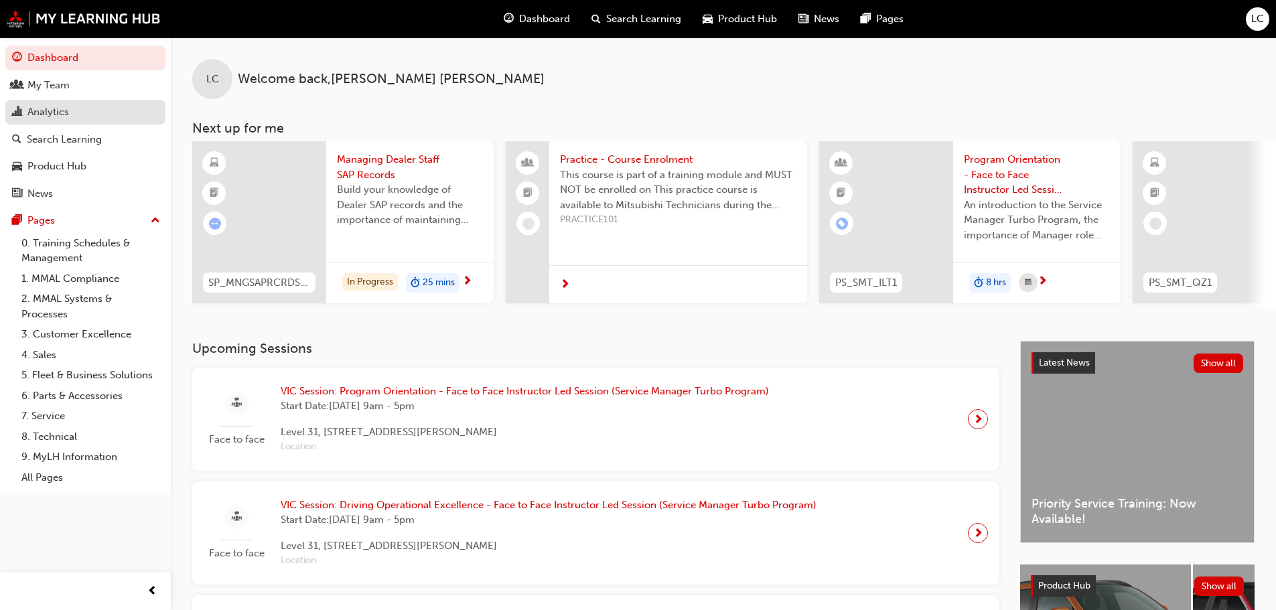
click at [78, 119] on div "Analytics" at bounding box center [85, 112] width 147 height 17
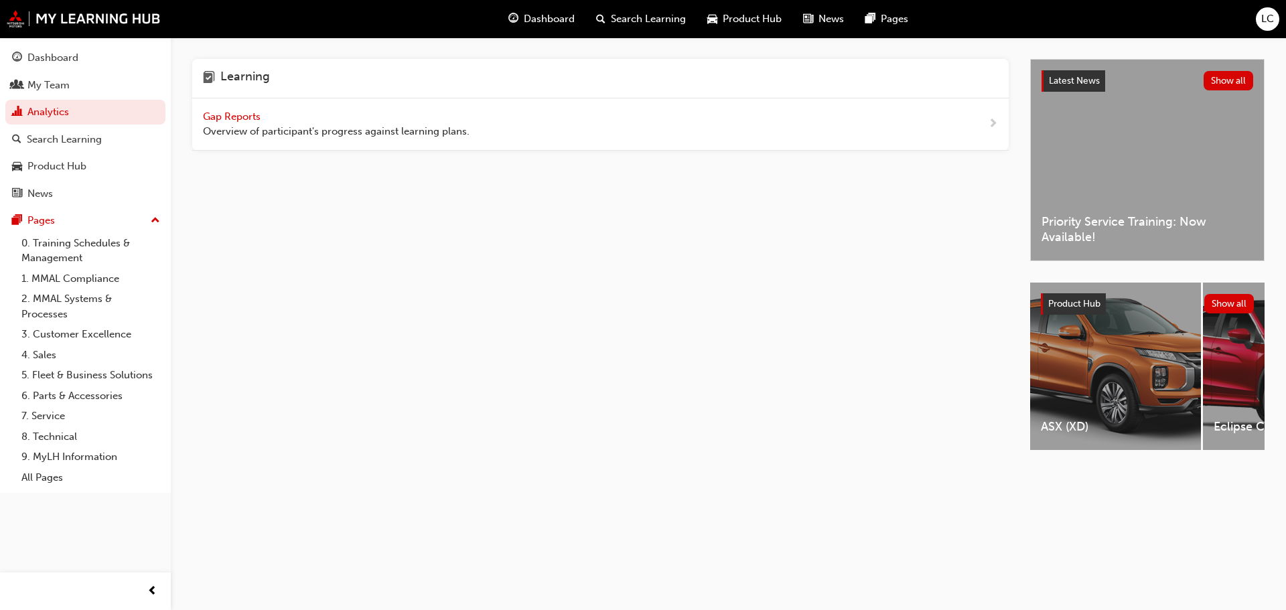
click at [237, 117] on span "Gap Reports" at bounding box center [233, 117] width 60 height 12
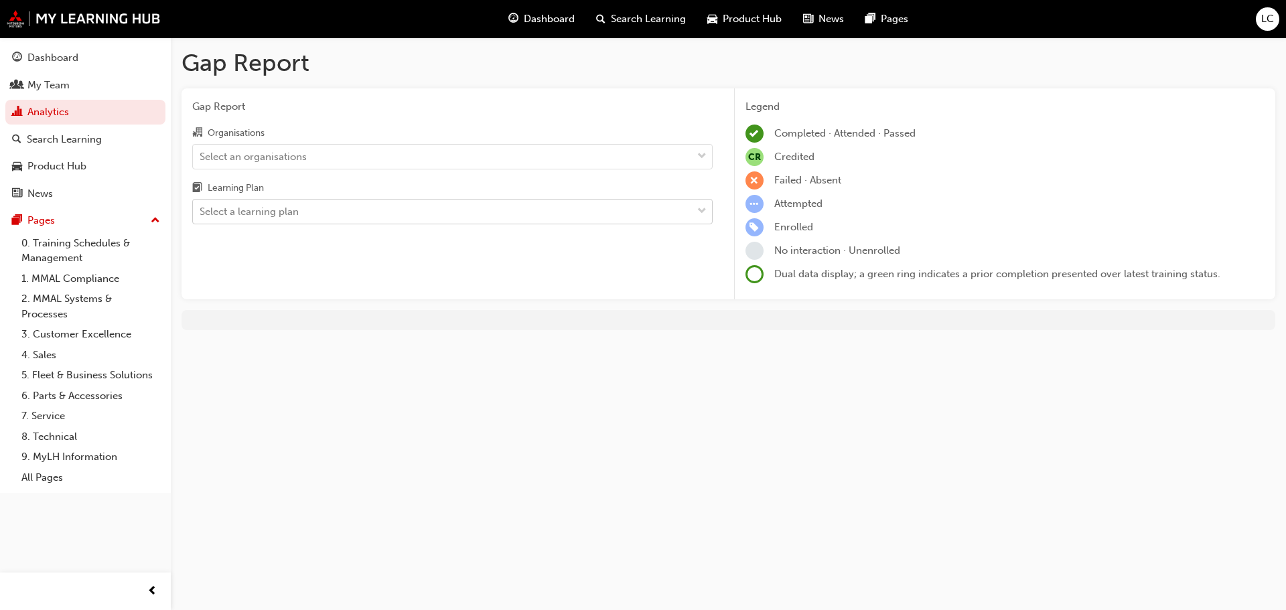
click at [354, 213] on div "Select a learning plan" at bounding box center [442, 211] width 499 height 23
click at [201, 213] on input "Learning Plan Select a learning plan" at bounding box center [200, 211] width 1 height 11
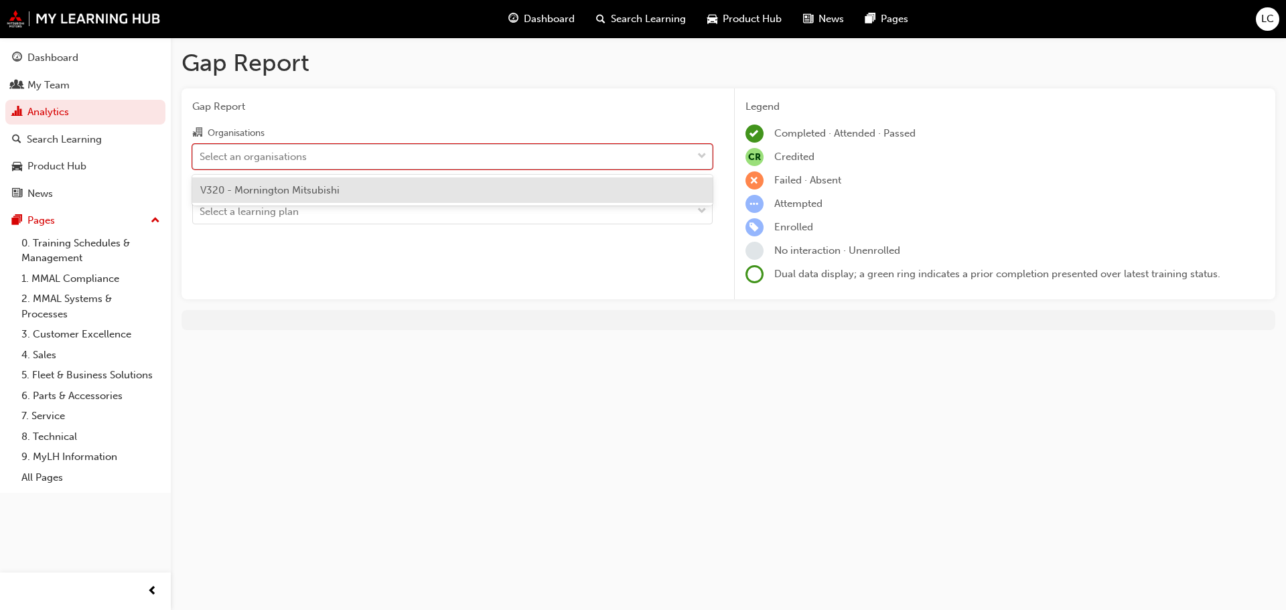
click at [393, 168] on div "Select an organisations" at bounding box center [452, 156] width 521 height 25
click at [201, 161] on input "Organisations option V320 - Mornington Mitsubishi focused, 1 of 1. 1 result ava…" at bounding box center [200, 155] width 1 height 11
click at [375, 208] on div "Select a learning plan" at bounding box center [442, 211] width 499 height 23
click at [201, 208] on input "Learning Plan Select a learning plan" at bounding box center [200, 211] width 1 height 11
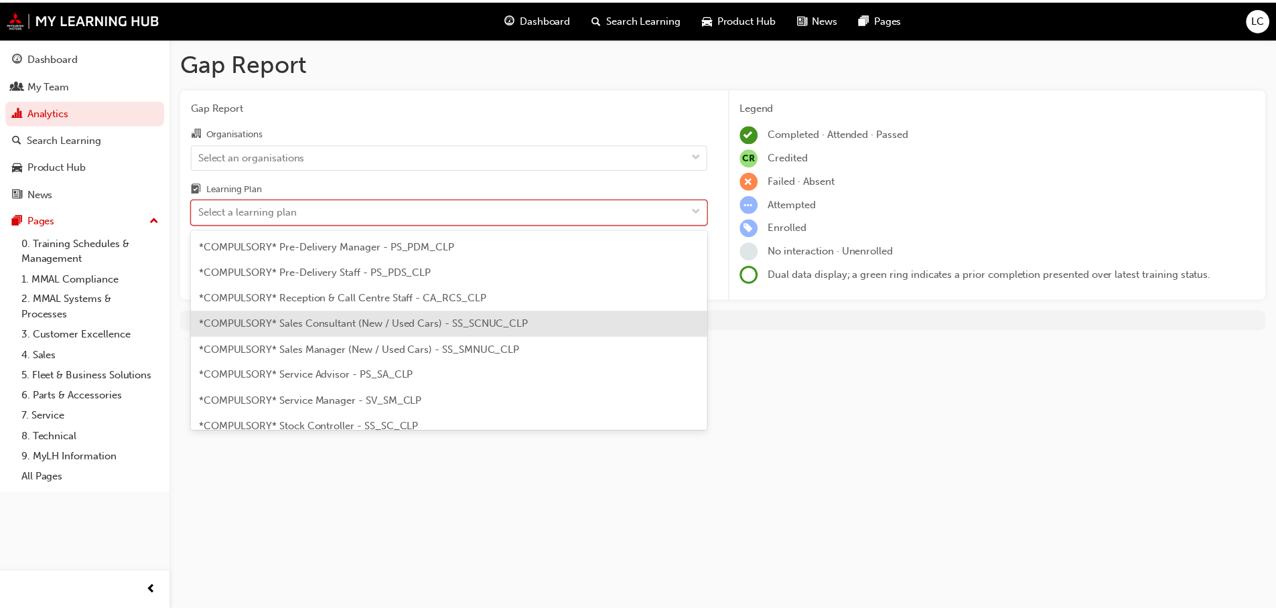
scroll to position [335, 0]
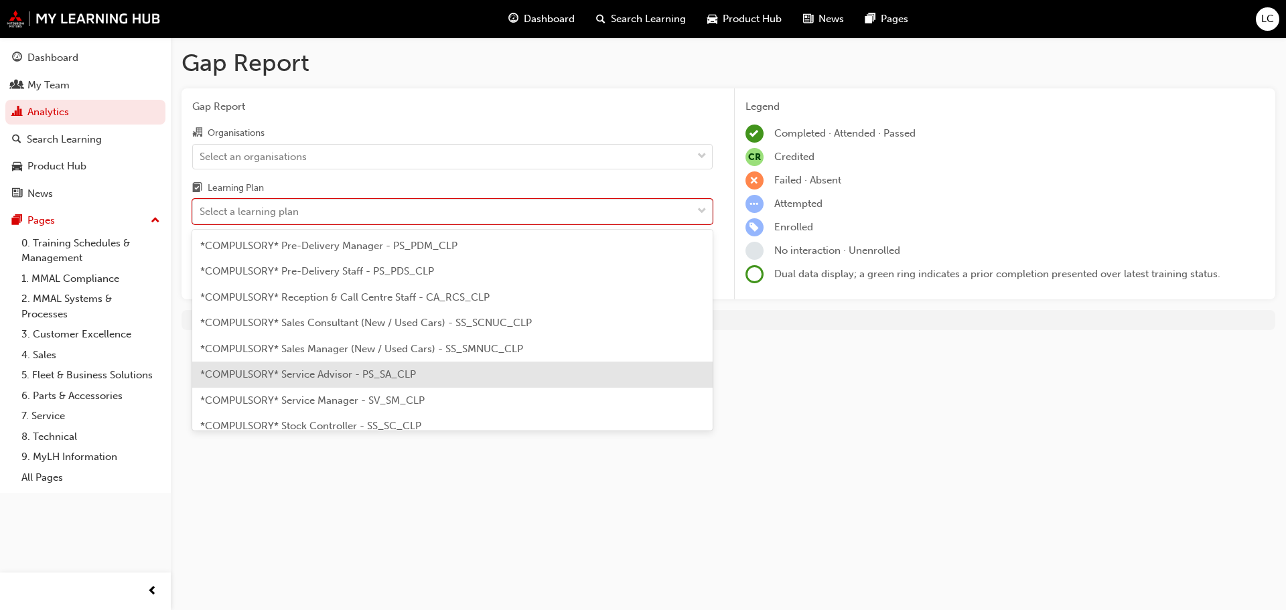
click at [410, 371] on span "*COMPULSORY* Service Advisor - PS_SA_CLP" at bounding box center [308, 374] width 216 height 12
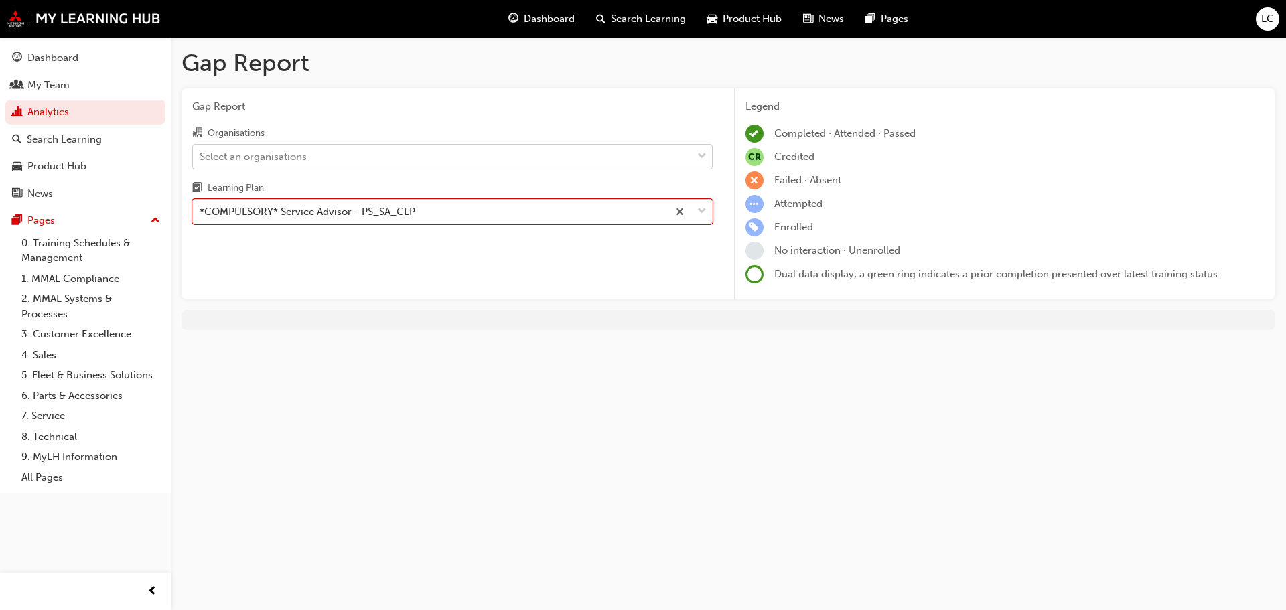
click at [340, 154] on div "Select an organisations" at bounding box center [442, 156] width 499 height 23
click at [201, 154] on input "Organisations Select an organisations" at bounding box center [200, 155] width 1 height 11
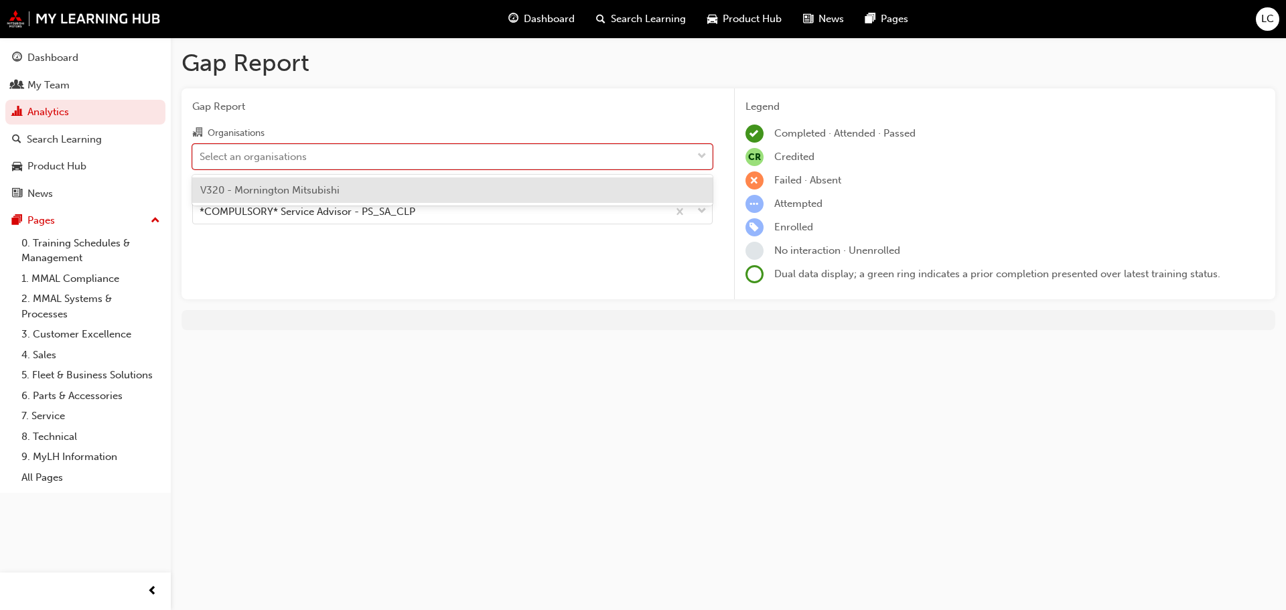
click at [332, 187] on span "V320 - Mornington Mitsubishi" at bounding box center [269, 190] width 139 height 12
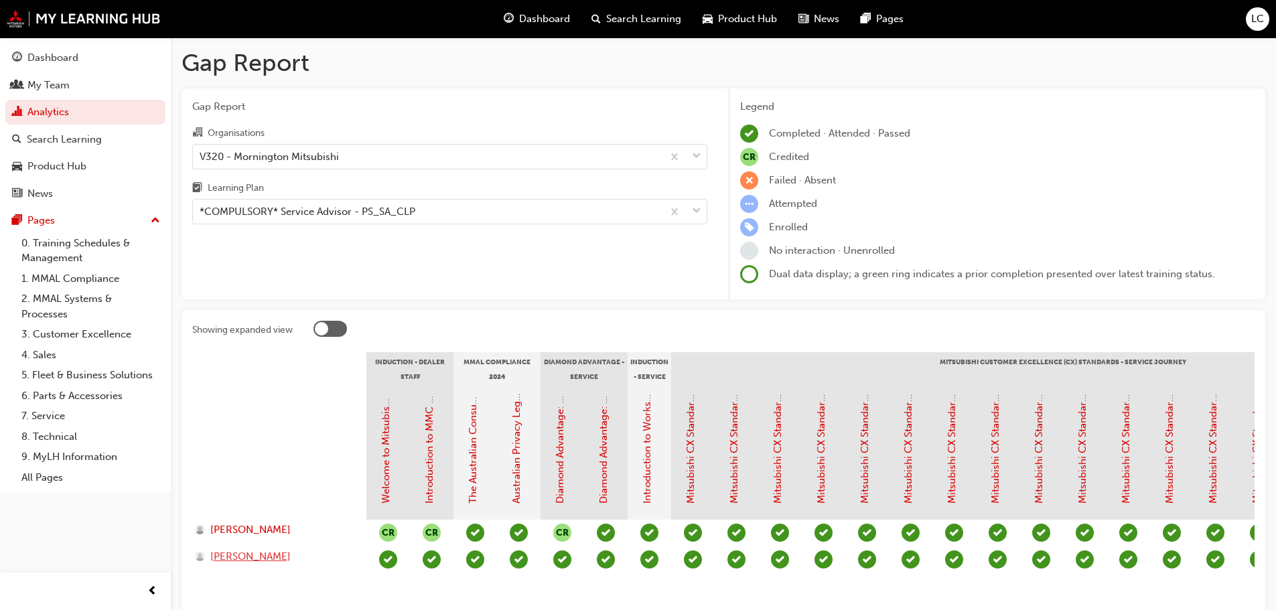
click at [231, 559] on span "[PERSON_NAME]" at bounding box center [250, 556] width 80 height 15
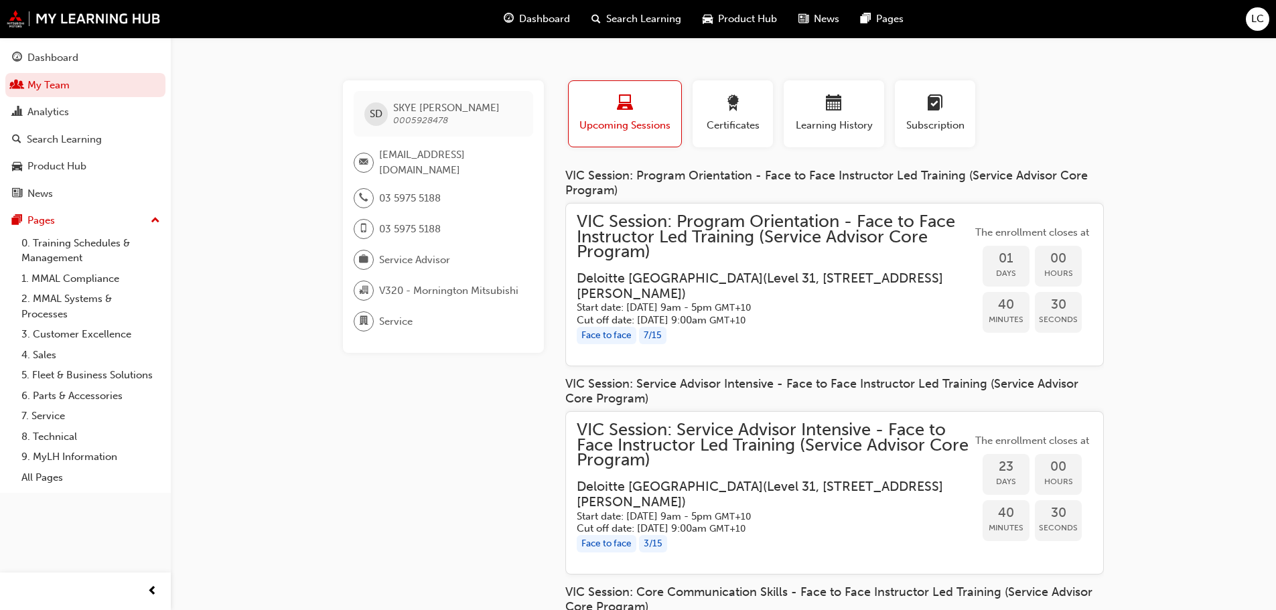
click at [862, 308] on h5 "Start date: [DATE] 9am - 5pm GMT+10" at bounding box center [764, 307] width 374 height 13
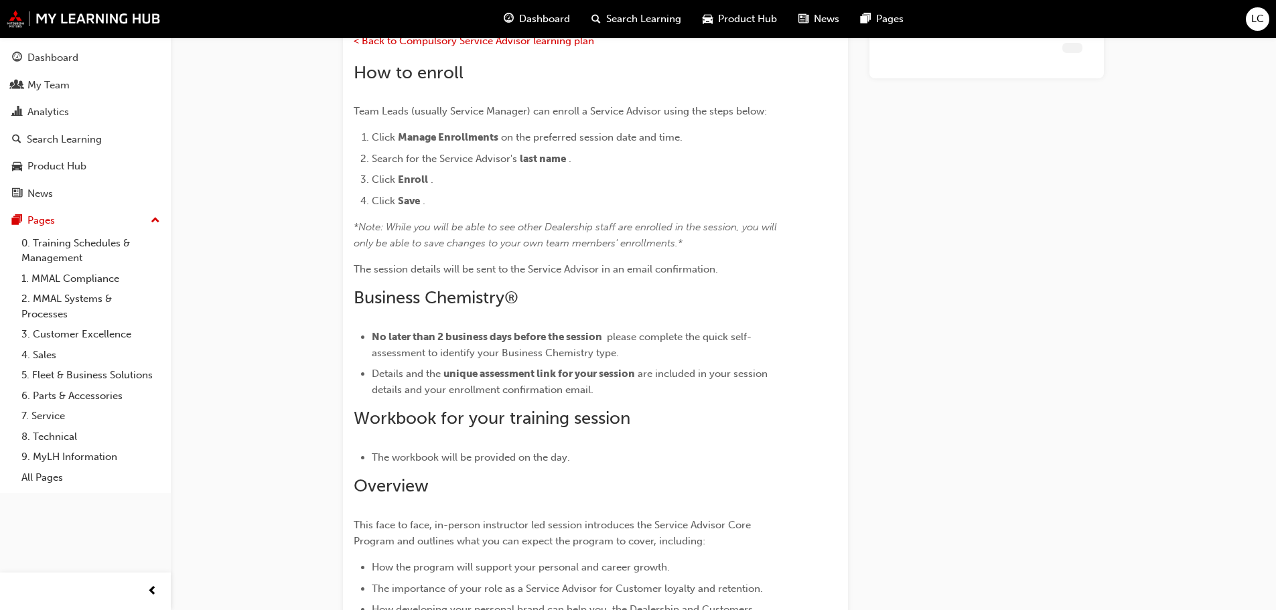
scroll to position [1351, 0]
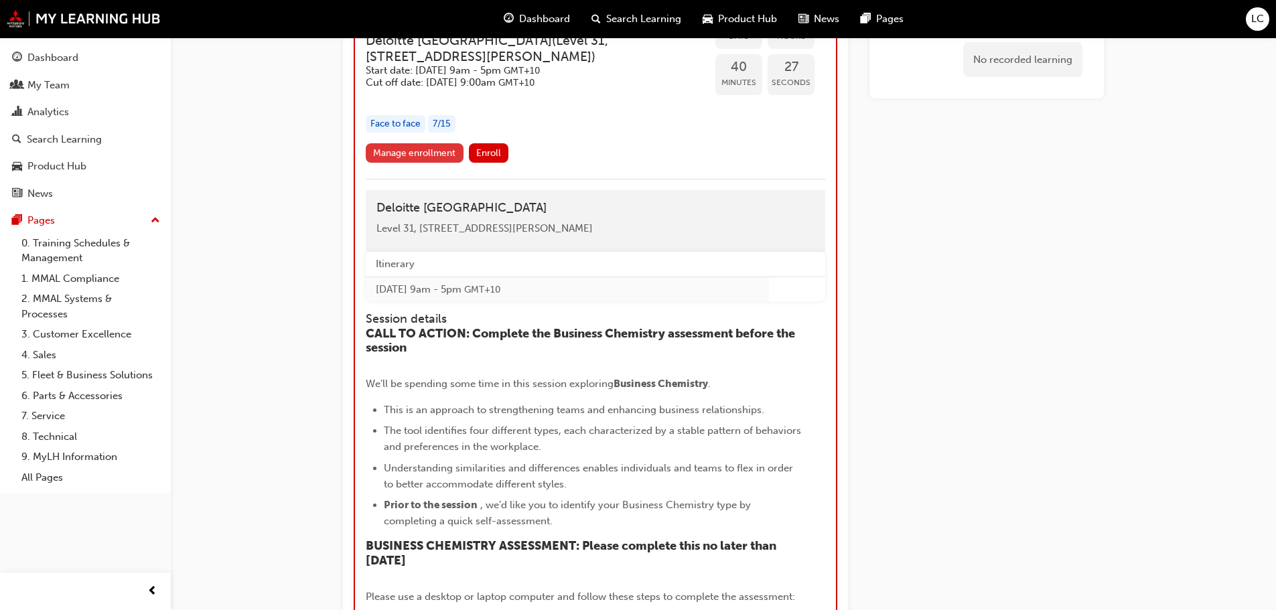
click at [385, 159] on link "Manage enrollment" at bounding box center [415, 152] width 98 height 19
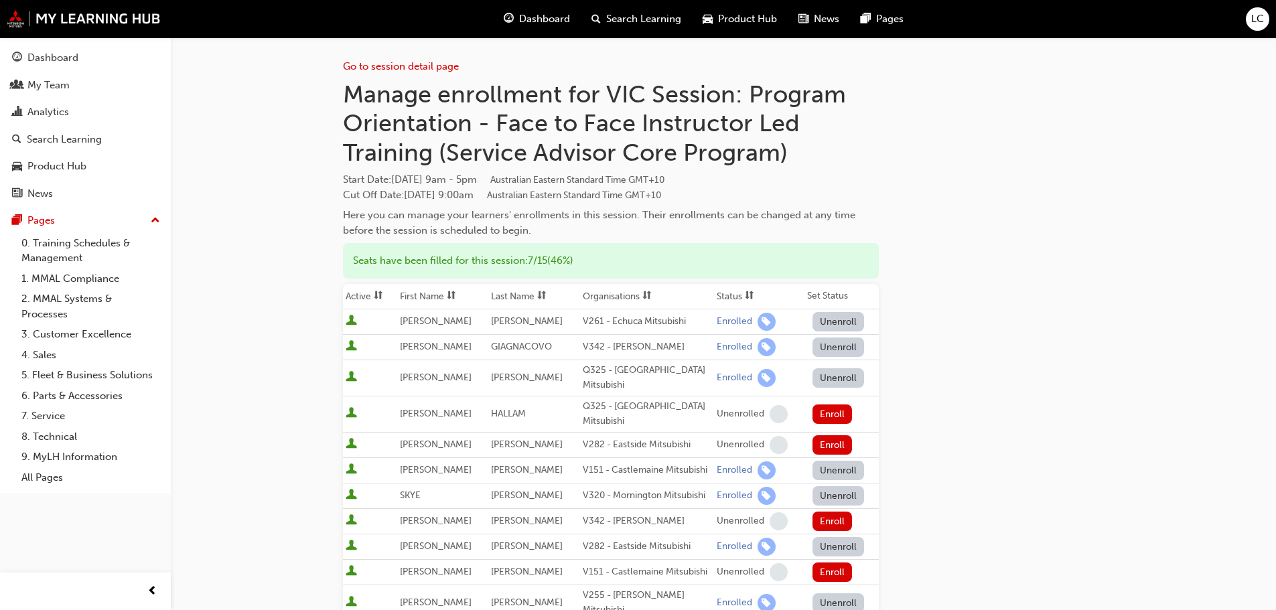
scroll to position [134, 0]
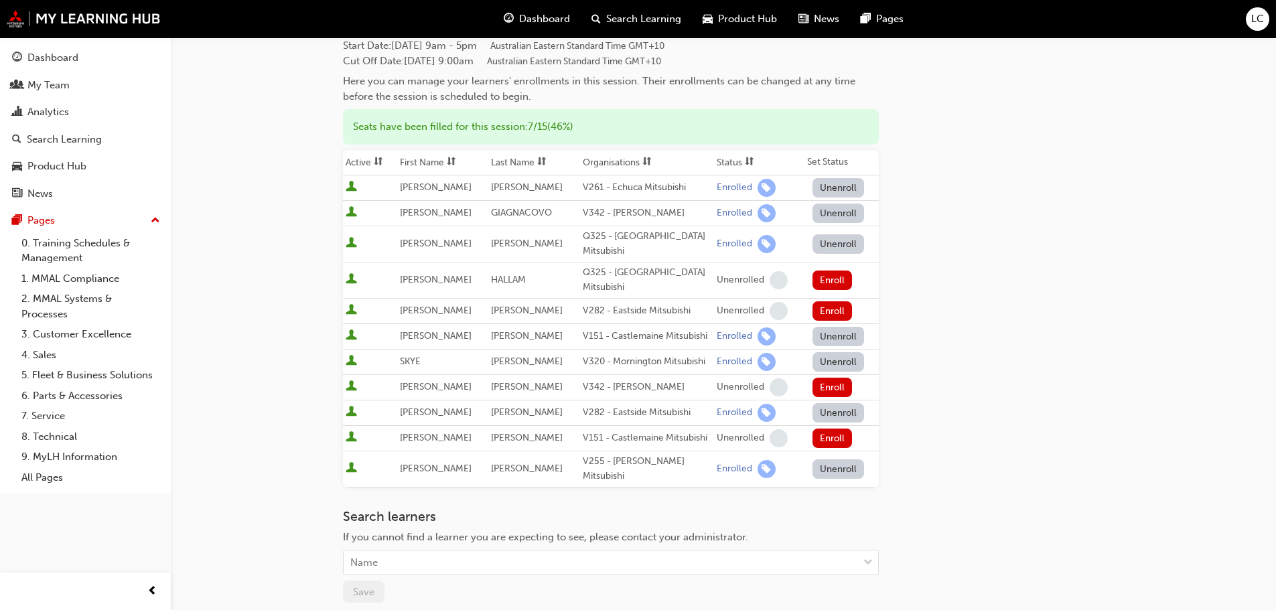
click at [862, 352] on button "Unenroll" at bounding box center [839, 361] width 52 height 19
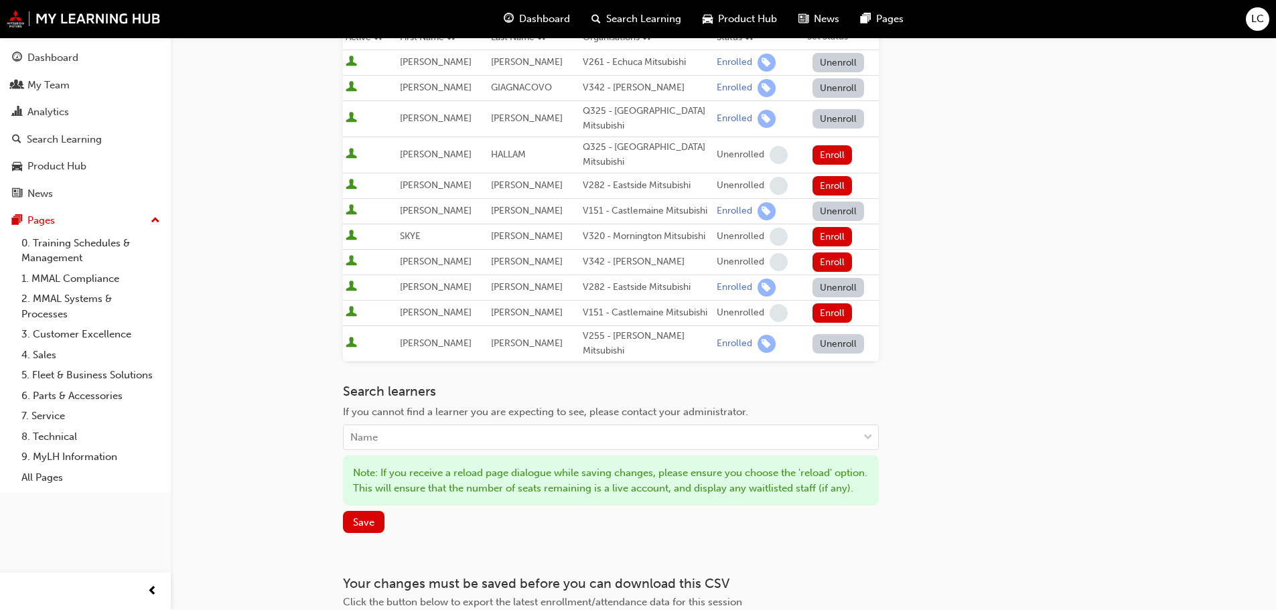
scroll to position [346, 0]
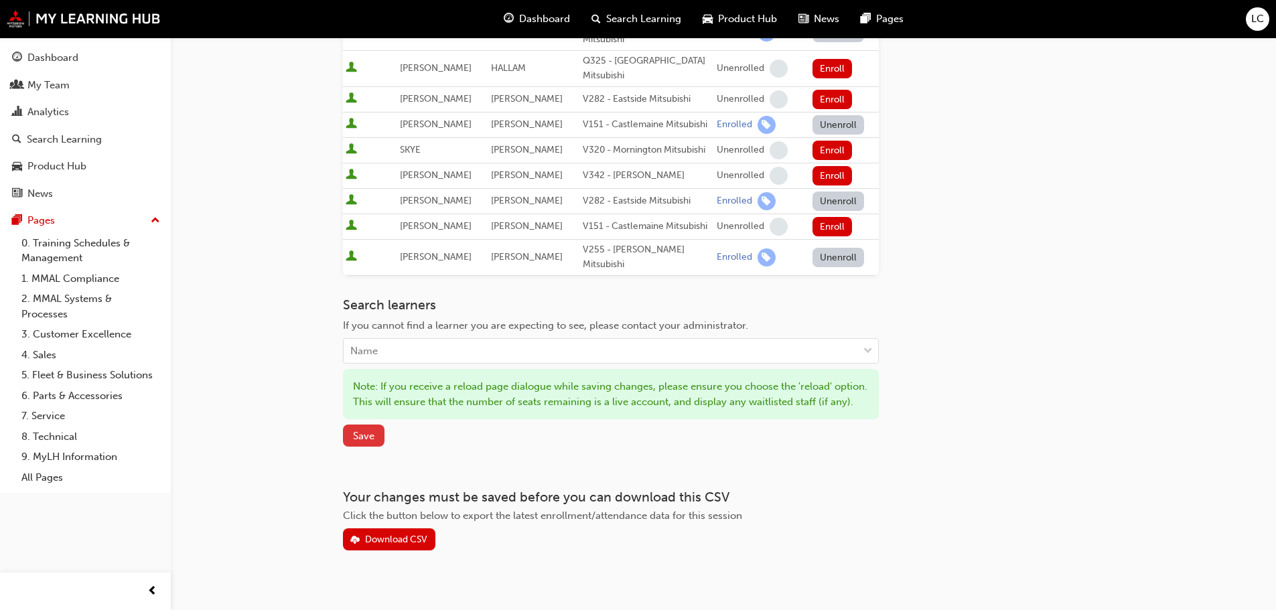
click at [376, 425] on button "Save" at bounding box center [364, 436] width 42 height 22
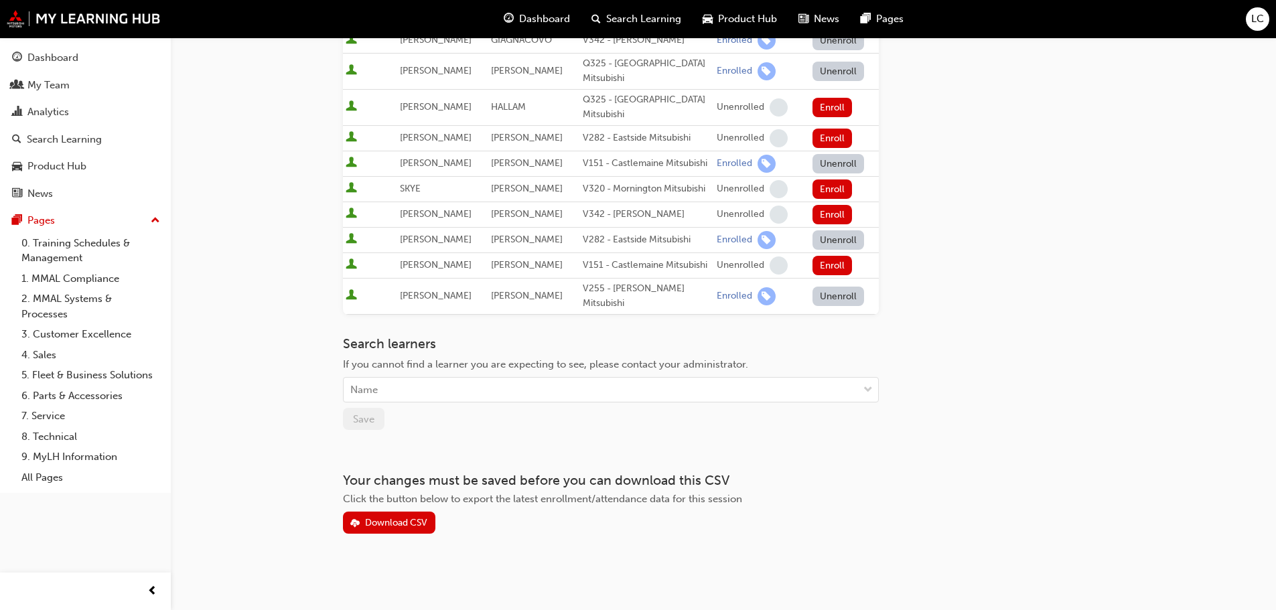
scroll to position [275, 0]
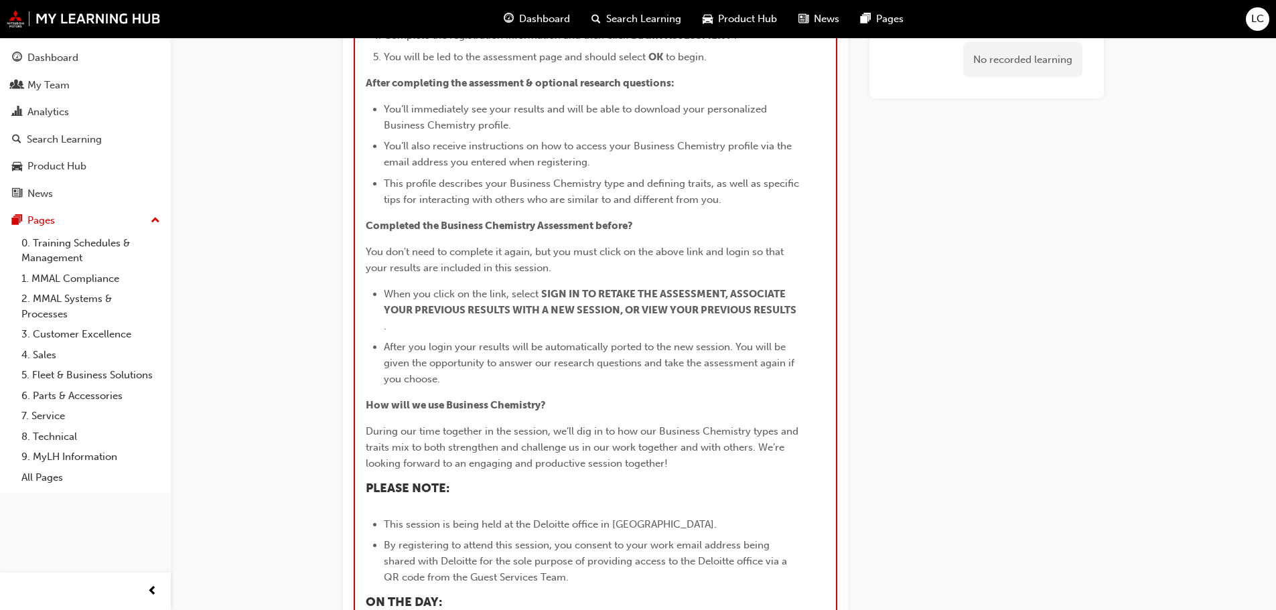
scroll to position [1619, 0]
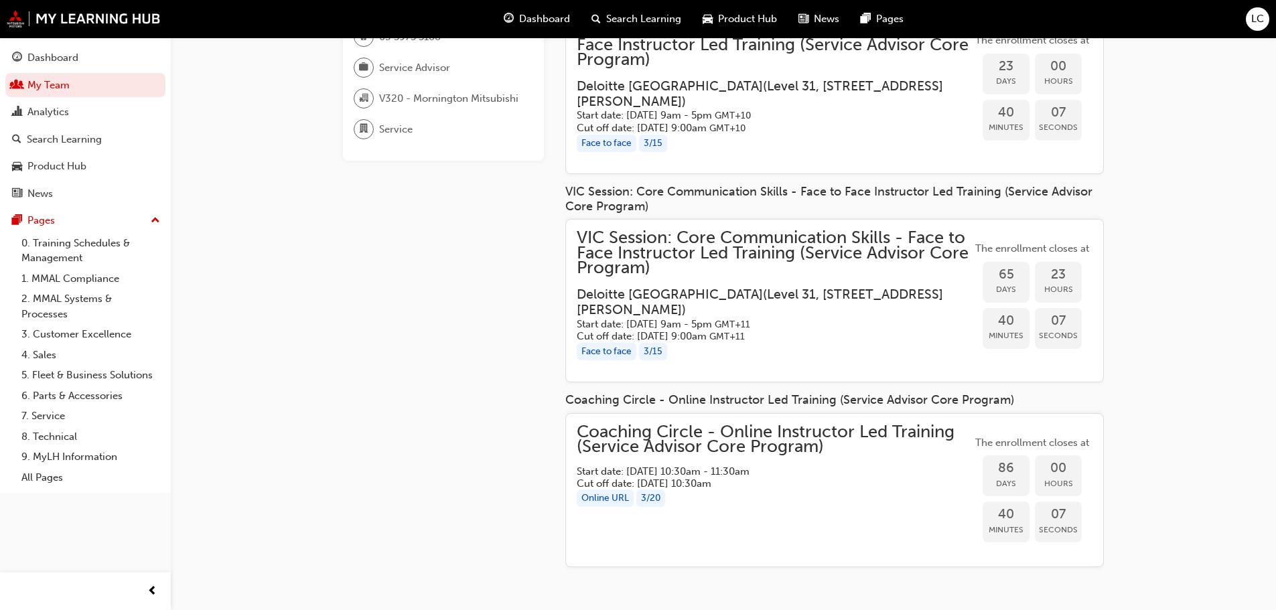
scroll to position [194, 0]
click at [833, 252] on span "VIC Session: Core Communication Skills - Face to Face Instructor Led Training (…" at bounding box center [774, 252] width 395 height 46
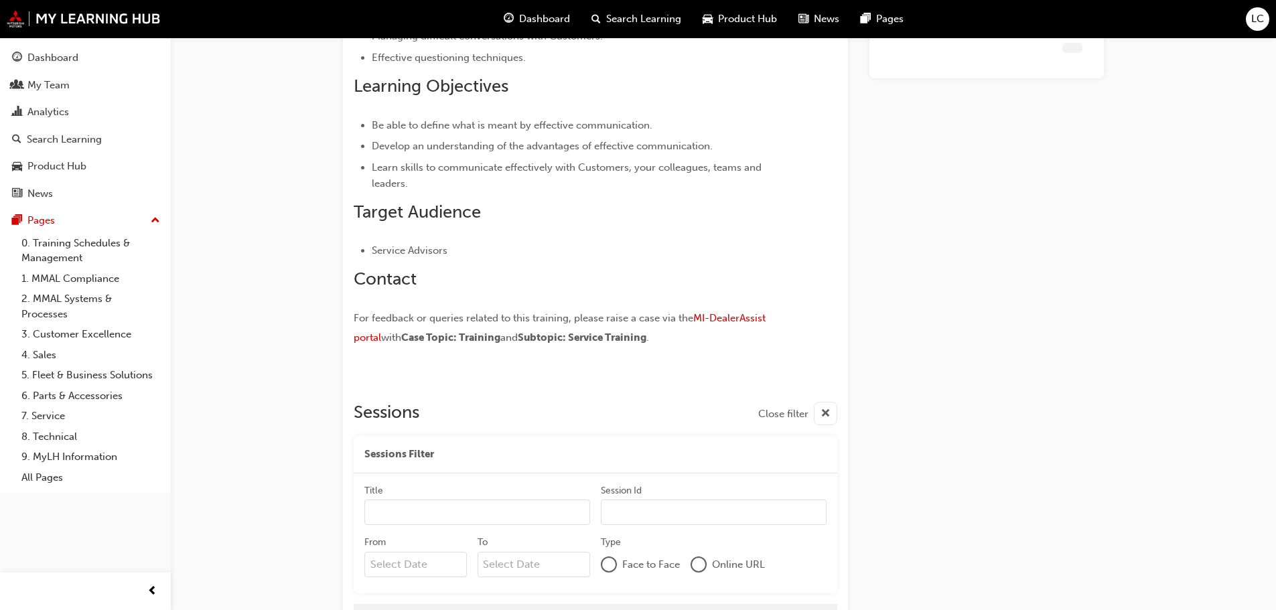
scroll to position [1386, 0]
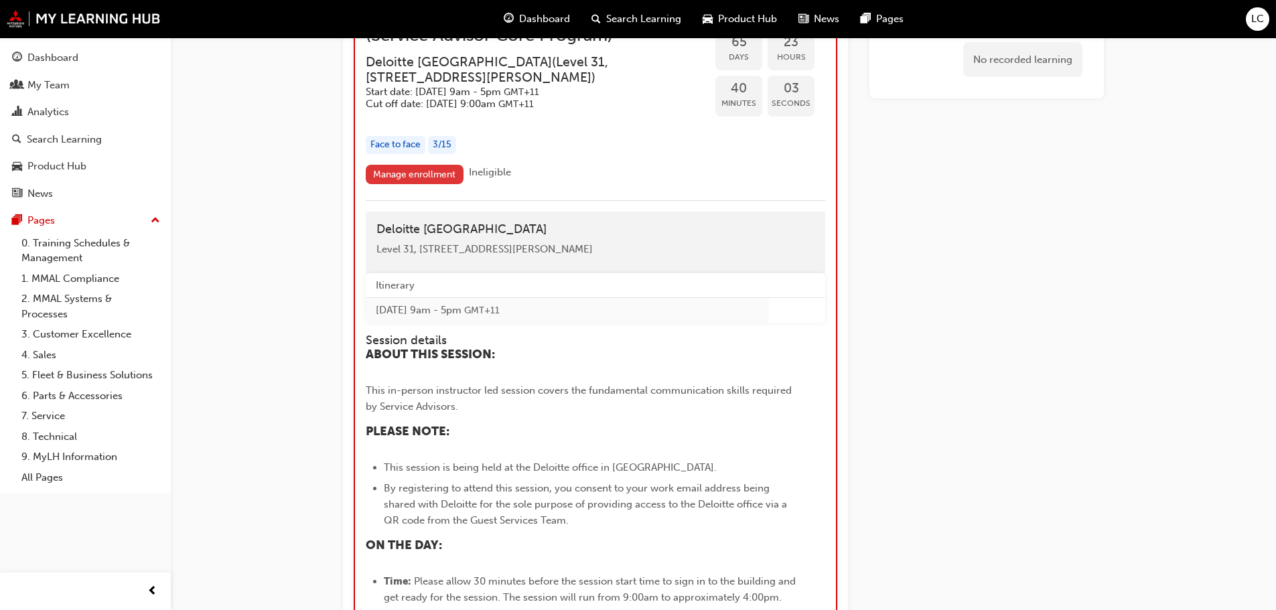
click at [416, 175] on link "Manage enrollment" at bounding box center [415, 174] width 98 height 19
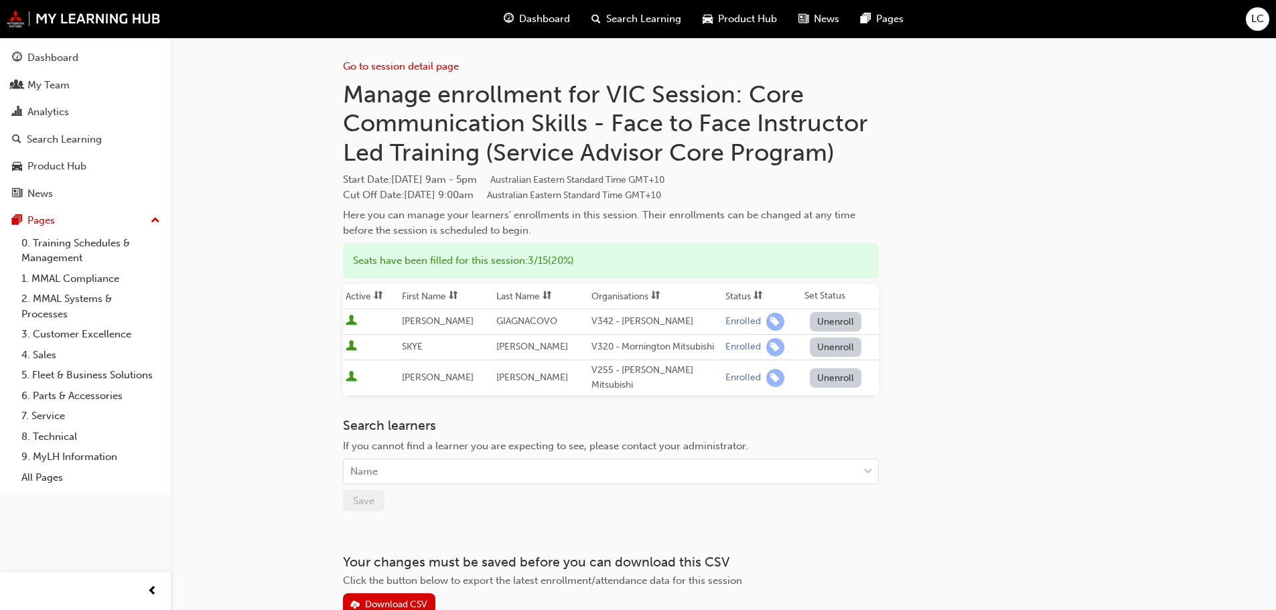
click at [826, 346] on button "Unenroll" at bounding box center [836, 347] width 52 height 19
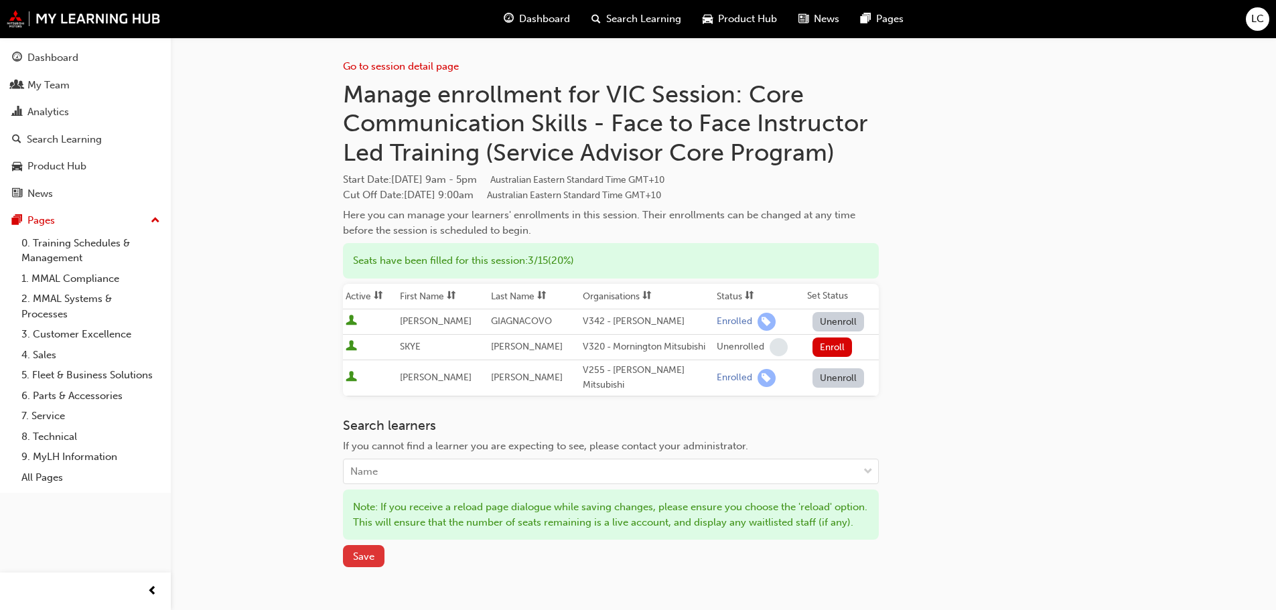
click at [377, 559] on button "Save" at bounding box center [364, 556] width 42 height 22
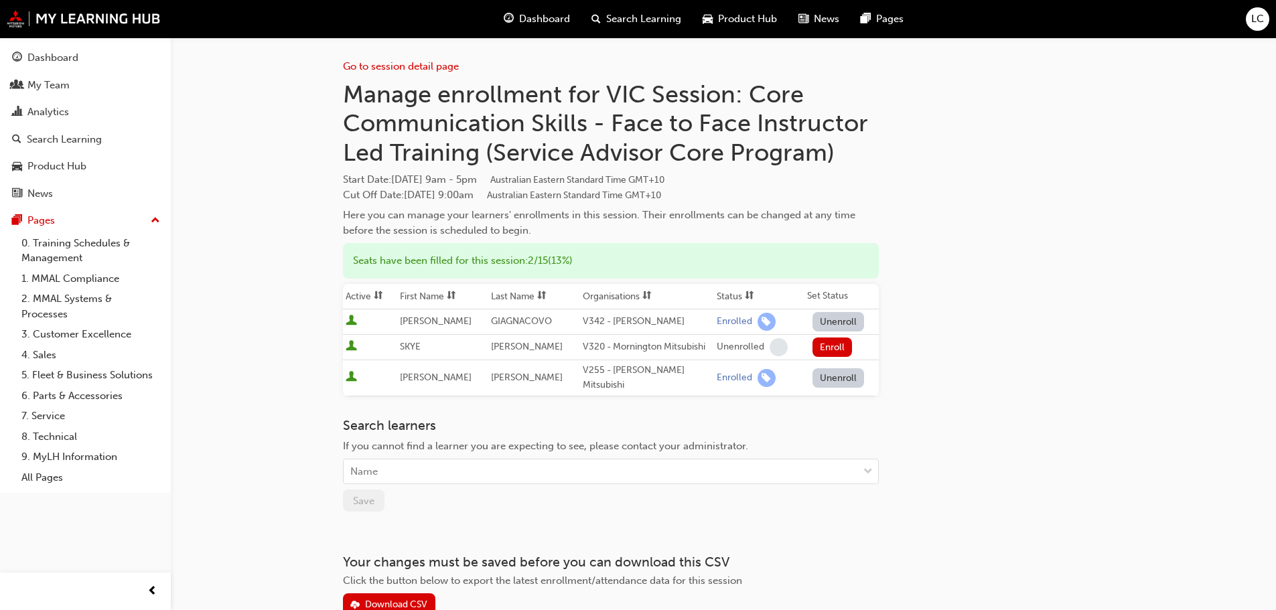
scroll to position [1386, 0]
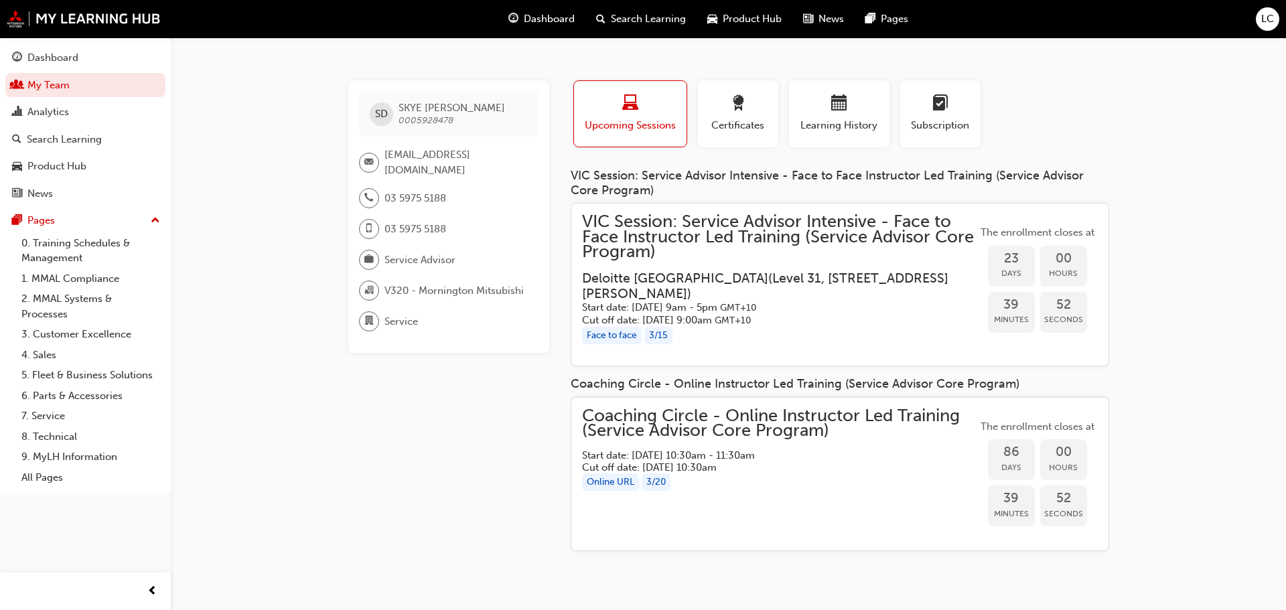
click at [875, 505] on div "Coaching Circle - Online Instructor Led Training (Service Advisor Core Program)…" at bounding box center [779, 475] width 395 height 132
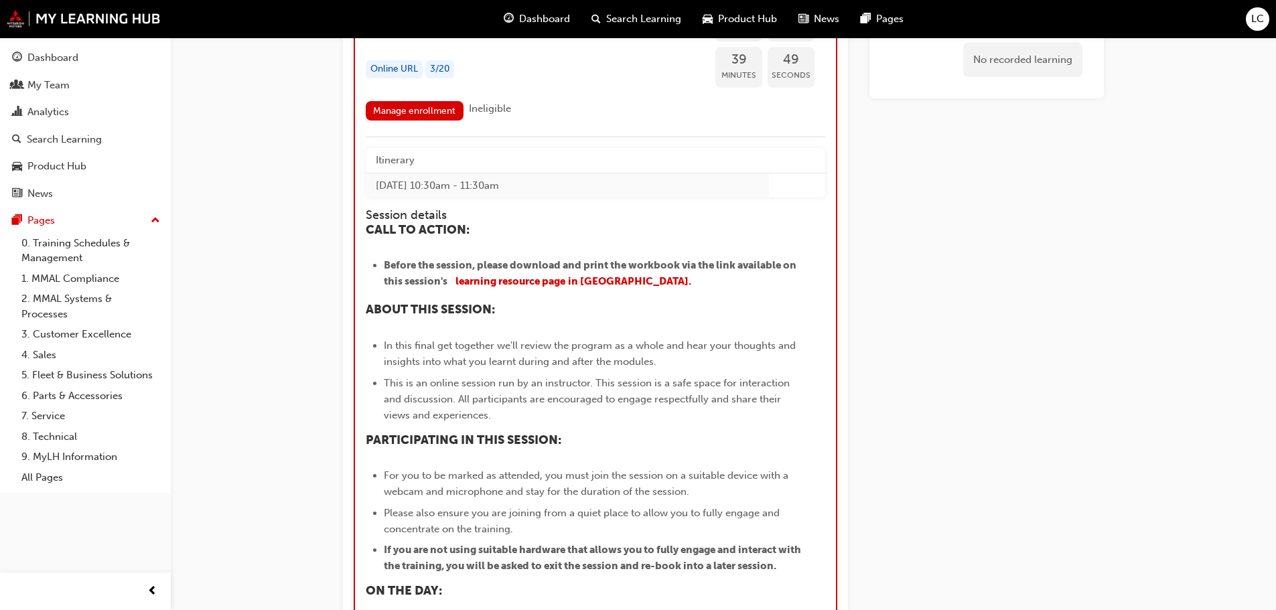
scroll to position [1544, 0]
click at [415, 114] on link "Manage enrollment" at bounding box center [415, 111] width 98 height 19
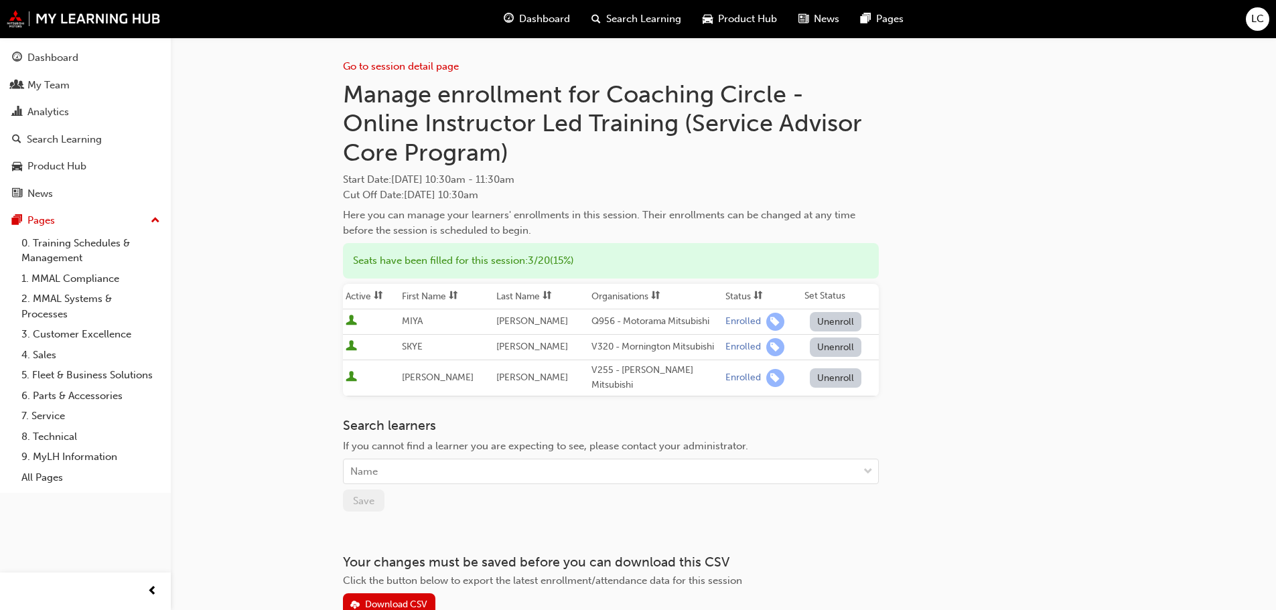
click at [833, 348] on button "Unenroll" at bounding box center [836, 347] width 52 height 19
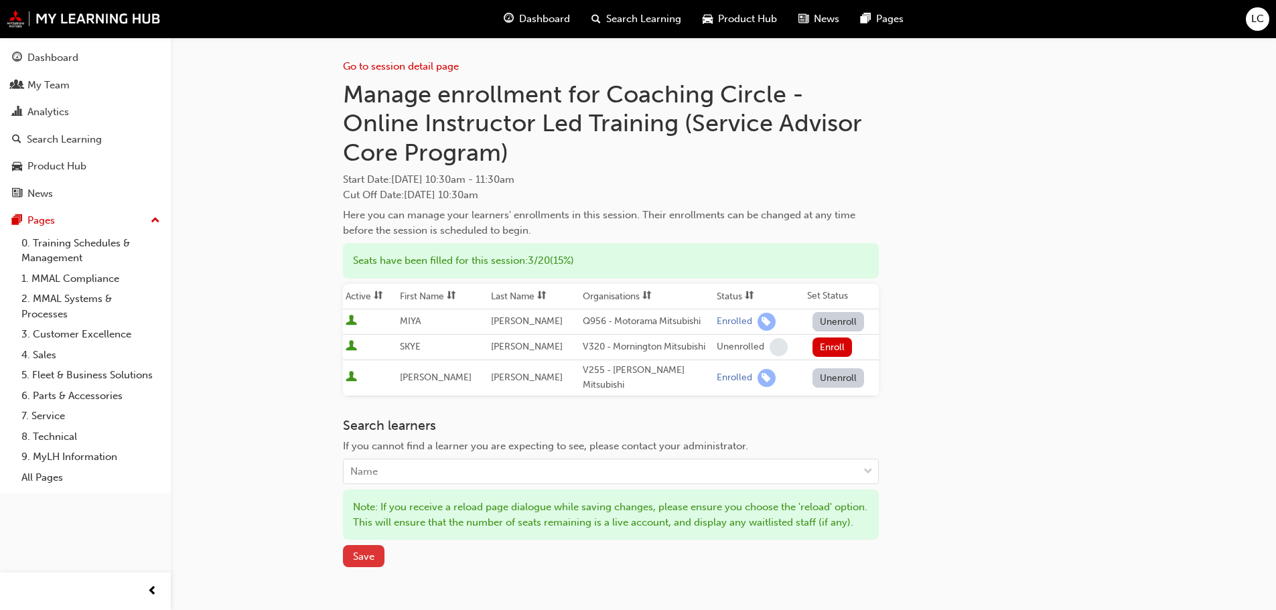
click at [352, 557] on button "Save" at bounding box center [364, 556] width 42 height 22
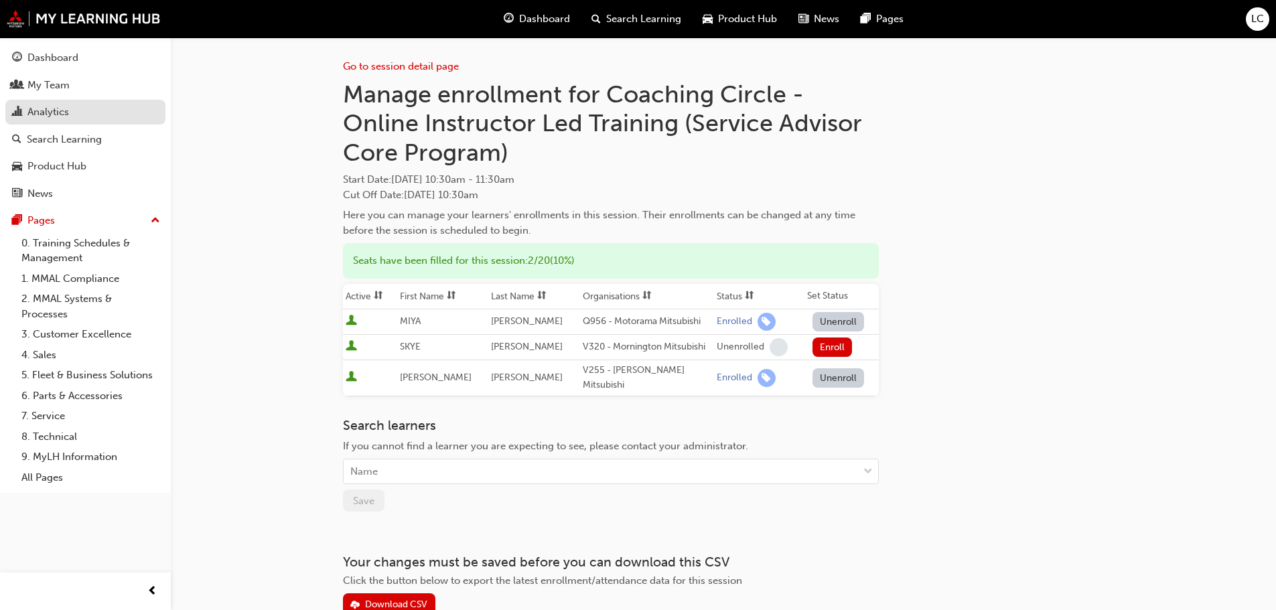
click at [50, 115] on div "Analytics" at bounding box center [48, 112] width 42 height 15
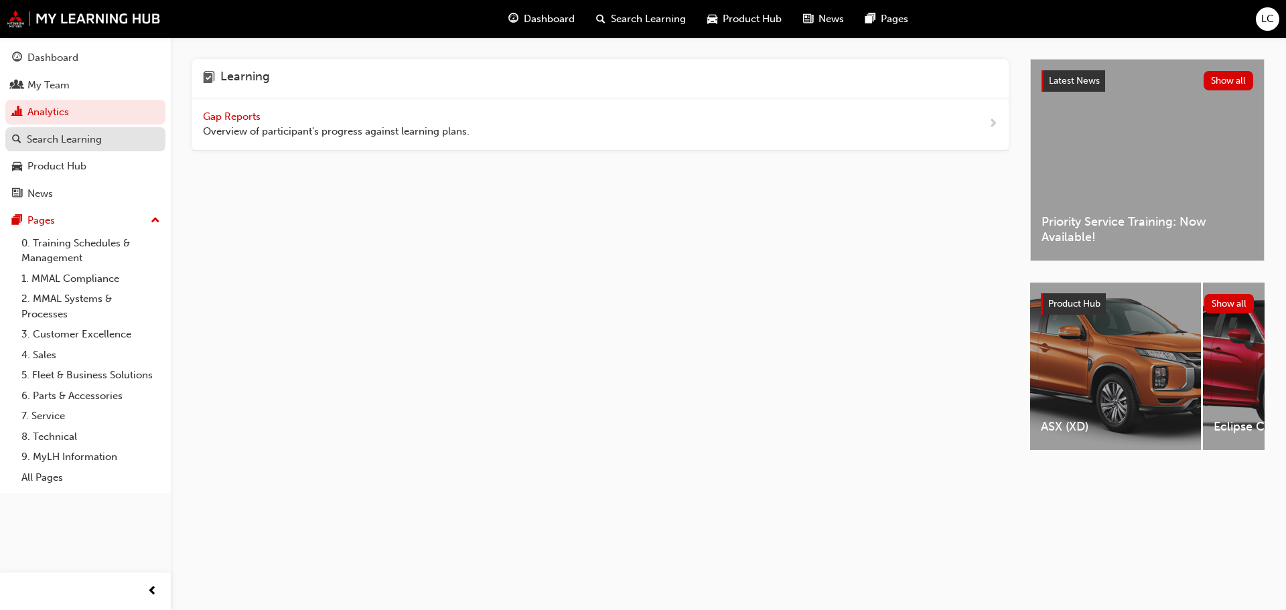
click at [59, 132] on div "Search Learning" at bounding box center [64, 139] width 75 height 15
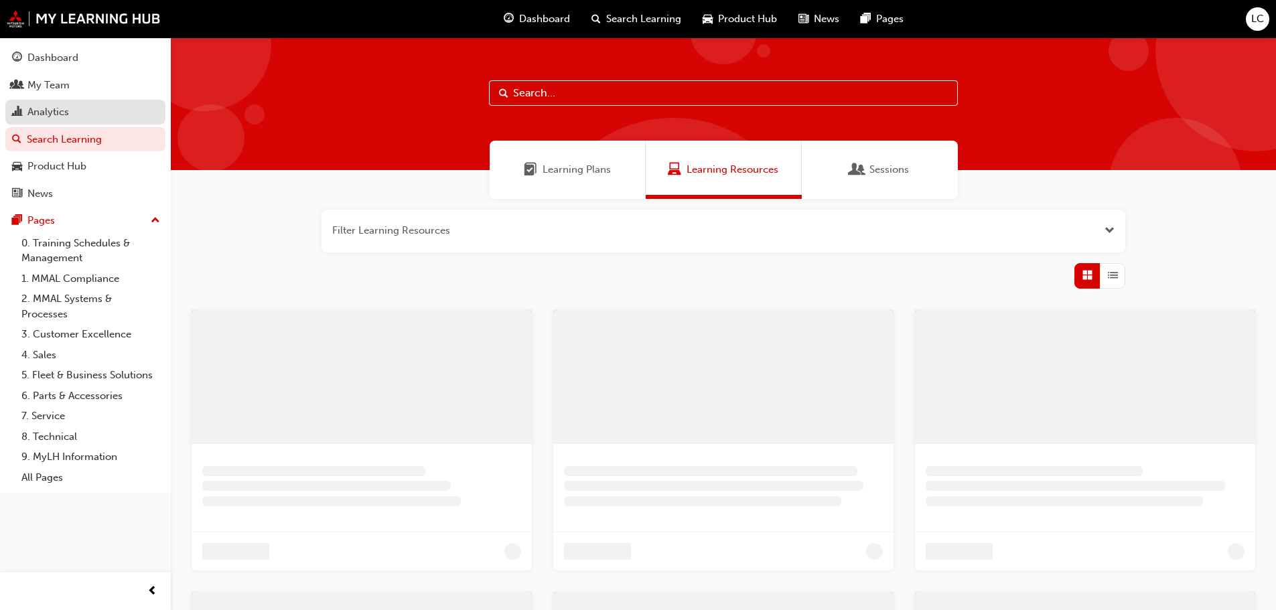
click at [72, 120] on div "Analytics" at bounding box center [85, 112] width 147 height 17
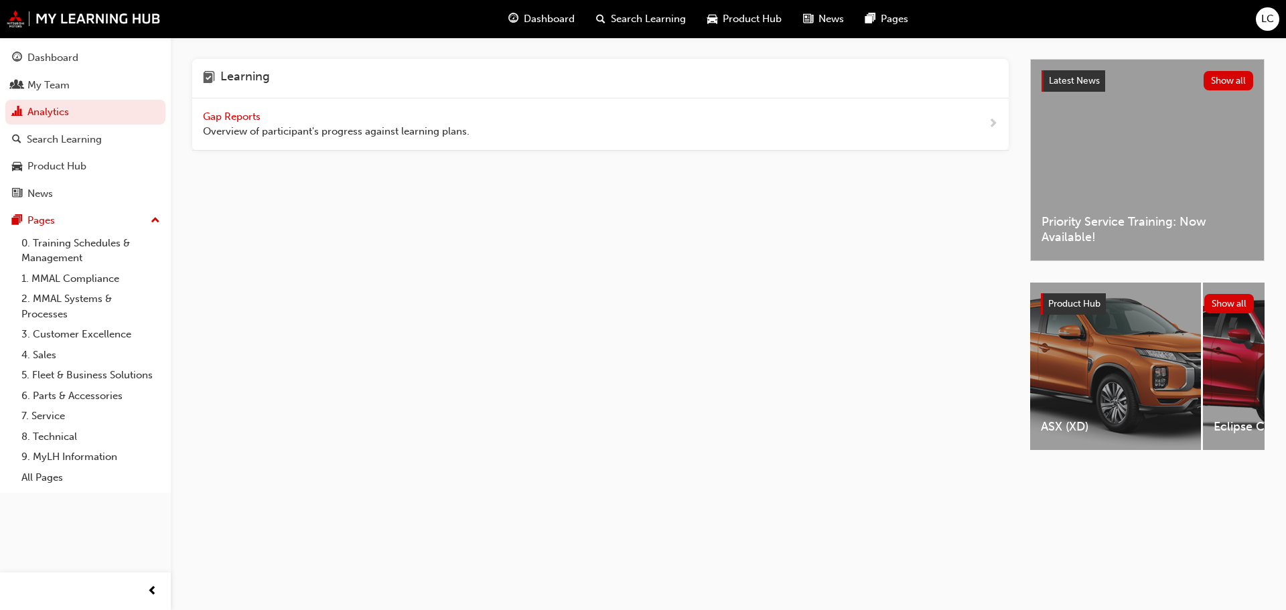
click at [239, 113] on span "Gap Reports" at bounding box center [233, 117] width 60 height 12
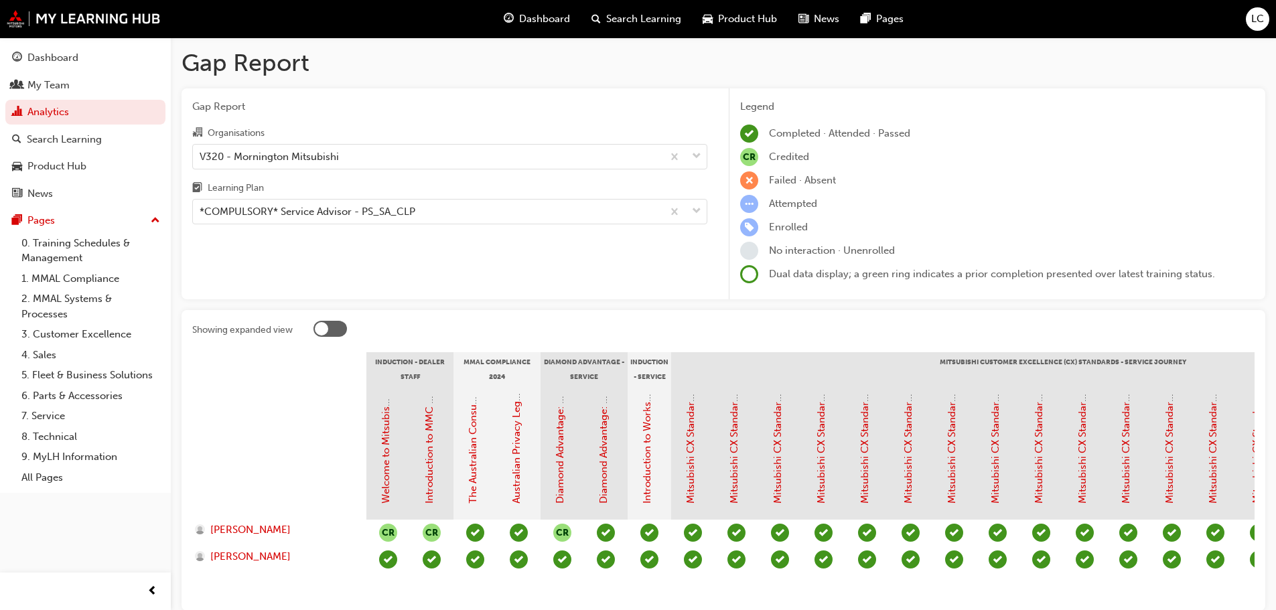
scroll to position [67, 0]
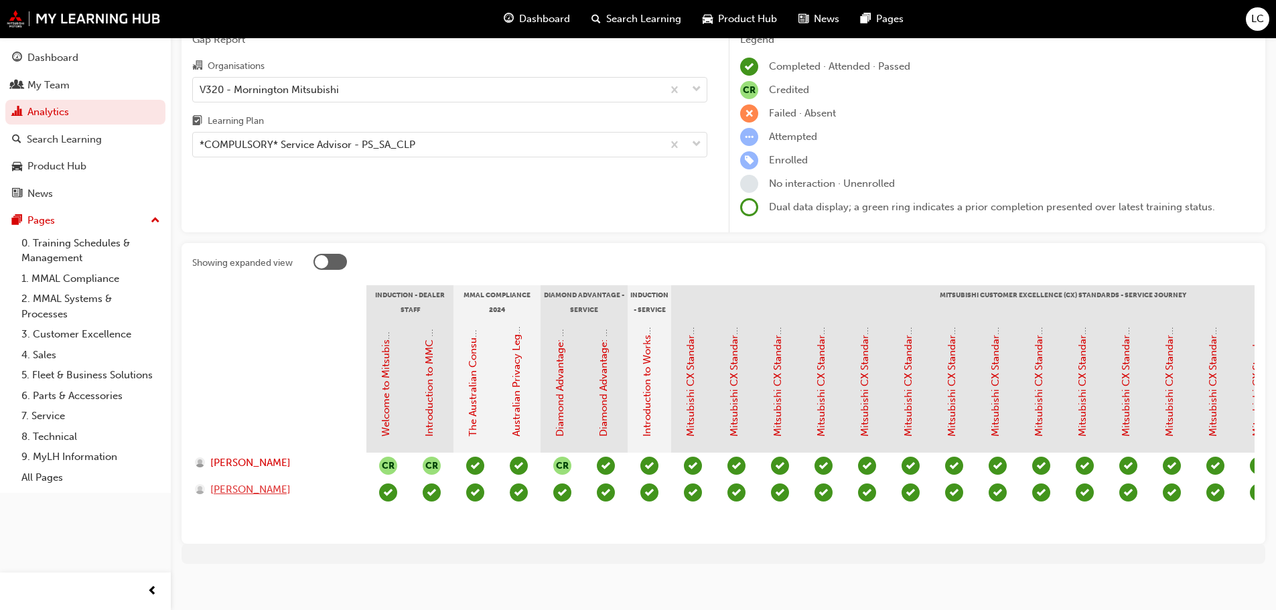
click at [244, 490] on span "[PERSON_NAME]" at bounding box center [250, 489] width 80 height 15
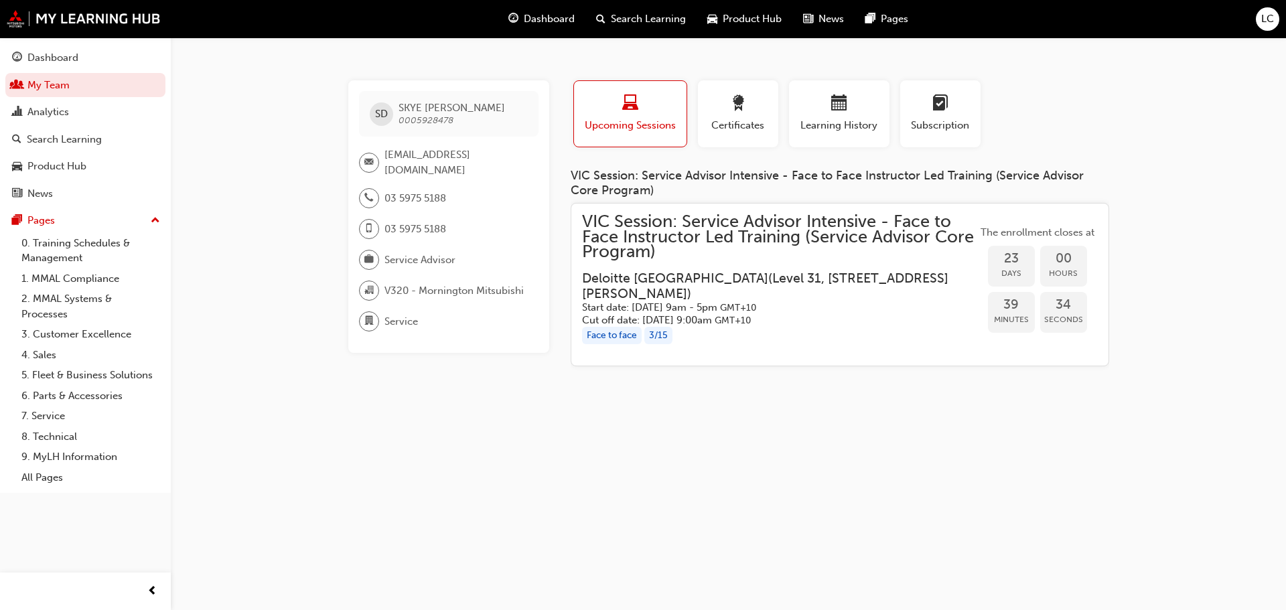
click at [751, 225] on span "VIC Session: Service Advisor Intensive - Face to Face Instructor Led Training (…" at bounding box center [779, 237] width 395 height 46
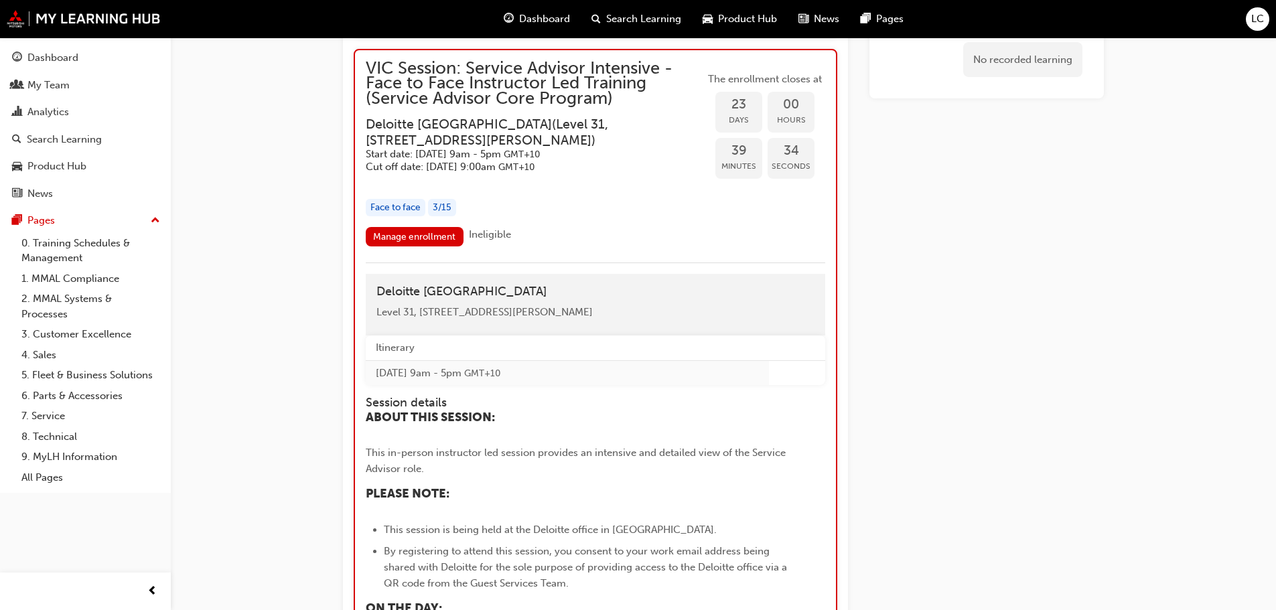
scroll to position [1511, 0]
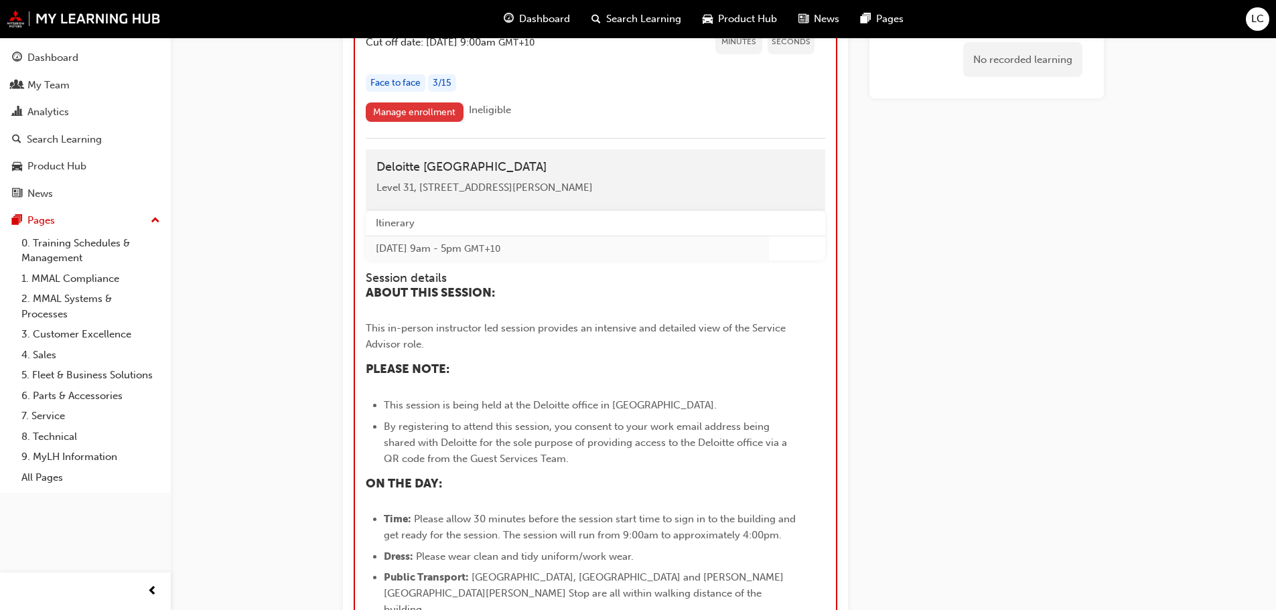
click at [435, 121] on link "Manage enrollment" at bounding box center [415, 112] width 98 height 19
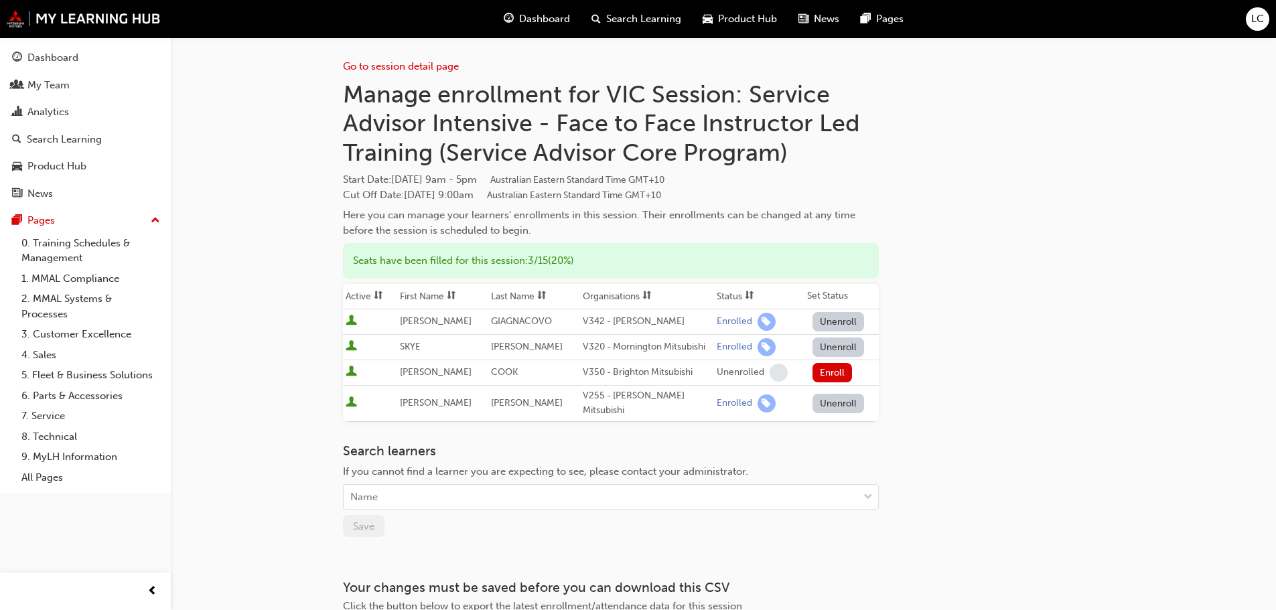
click at [850, 346] on button "Unenroll" at bounding box center [839, 347] width 52 height 19
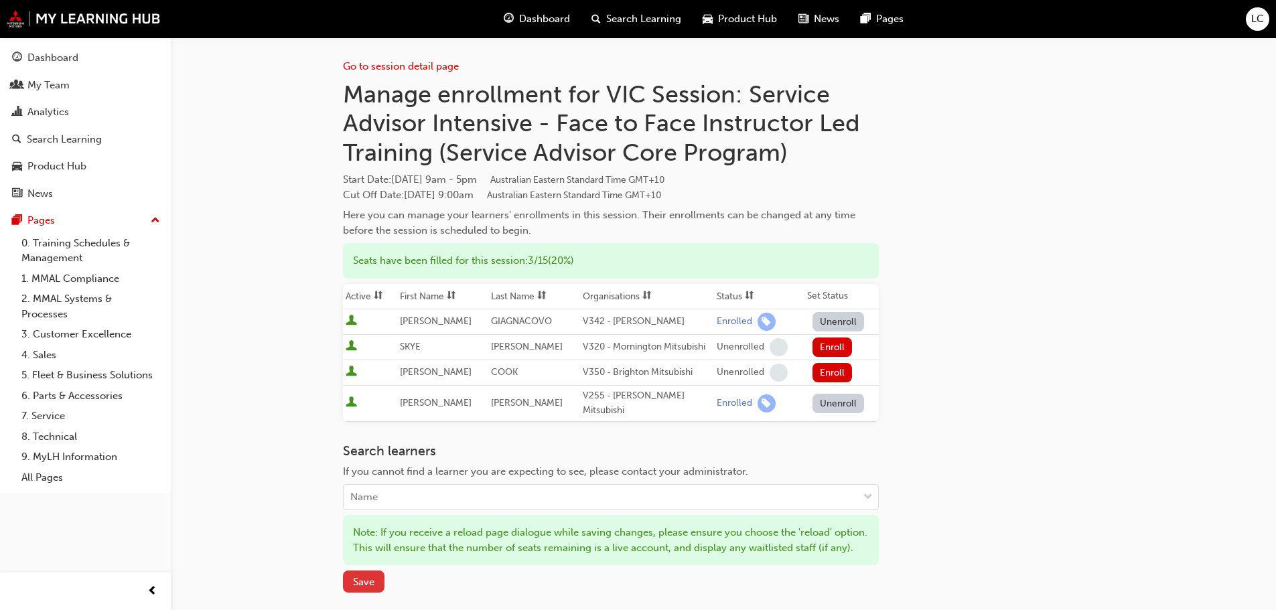
click at [373, 588] on span "Save" at bounding box center [363, 582] width 21 height 12
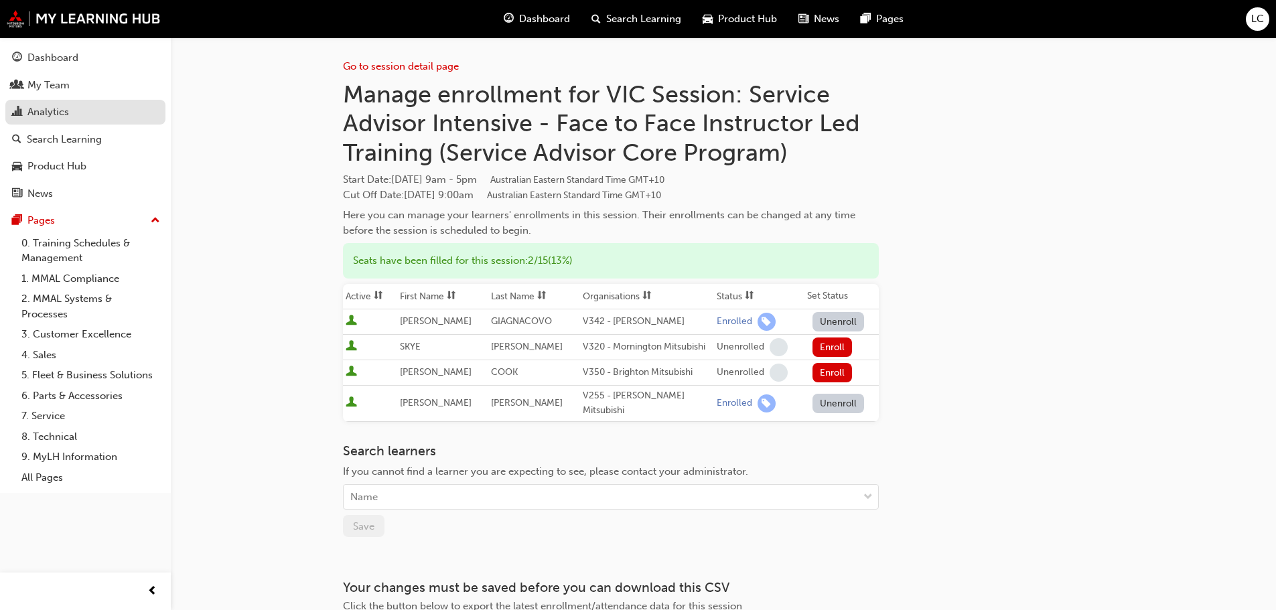
click at [40, 107] on div "Analytics" at bounding box center [48, 112] width 42 height 15
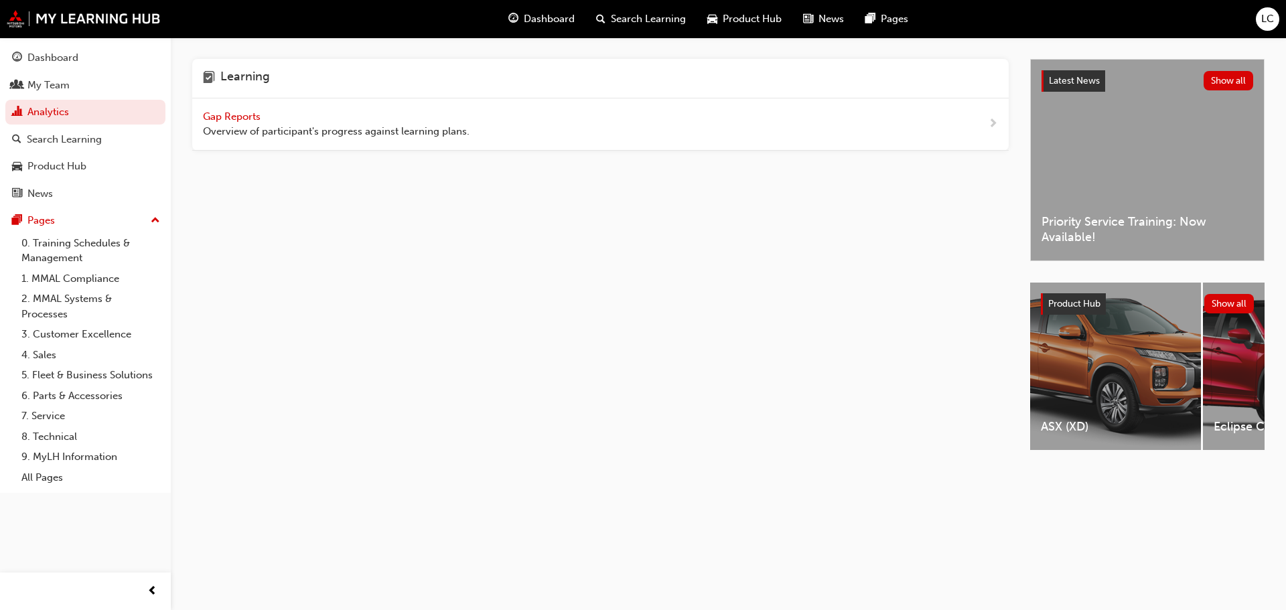
click at [245, 119] on span "Gap Reports" at bounding box center [233, 117] width 60 height 12
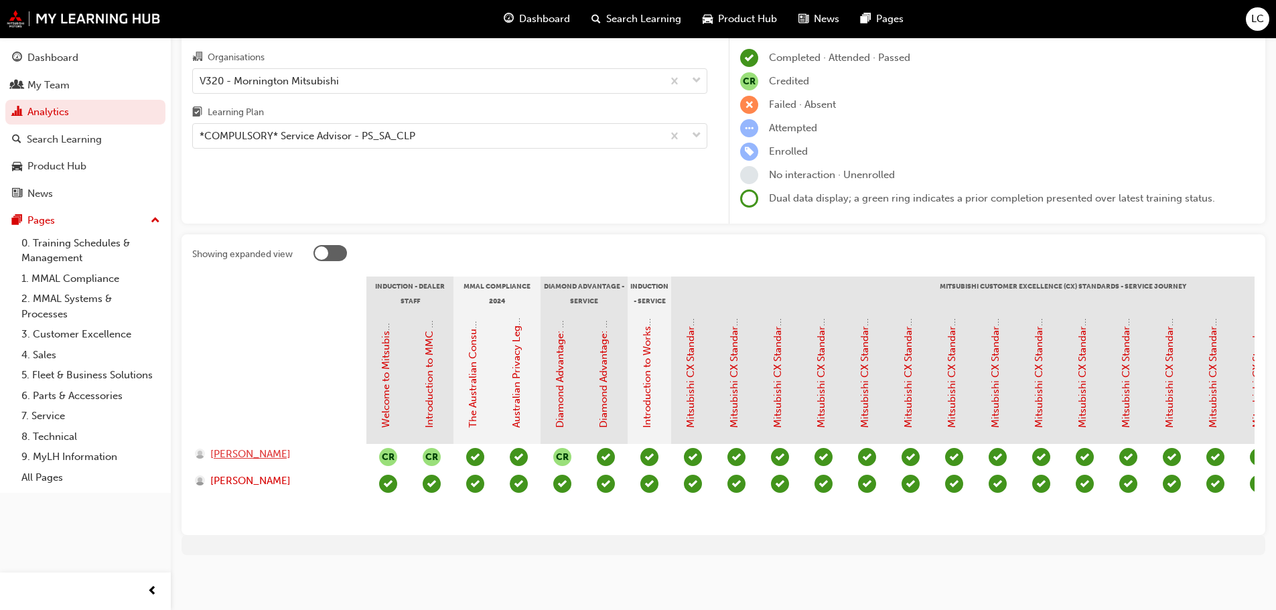
scroll to position [86, 0]
click at [272, 474] on span "[PERSON_NAME]" at bounding box center [250, 481] width 80 height 15
